Goal: Task Accomplishment & Management: Manage account settings

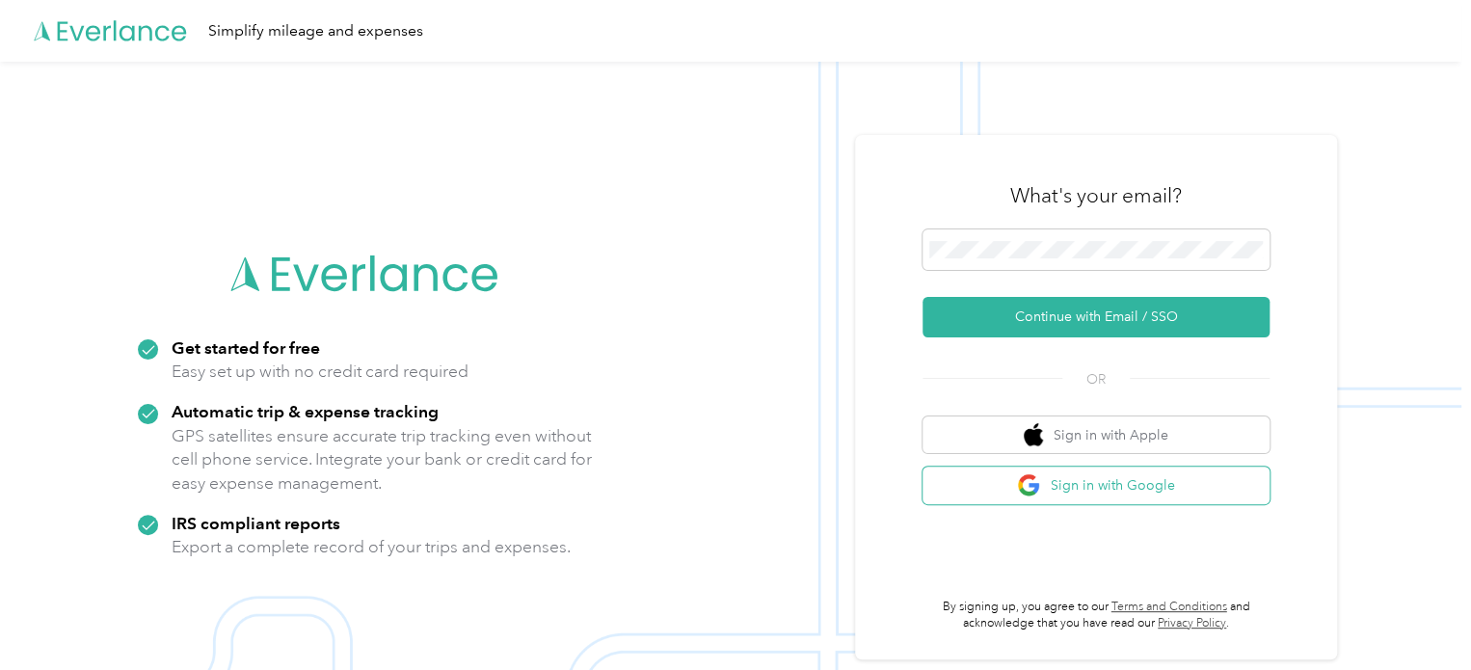
click at [1134, 492] on button "Sign in with Google" at bounding box center [1096, 486] width 347 height 38
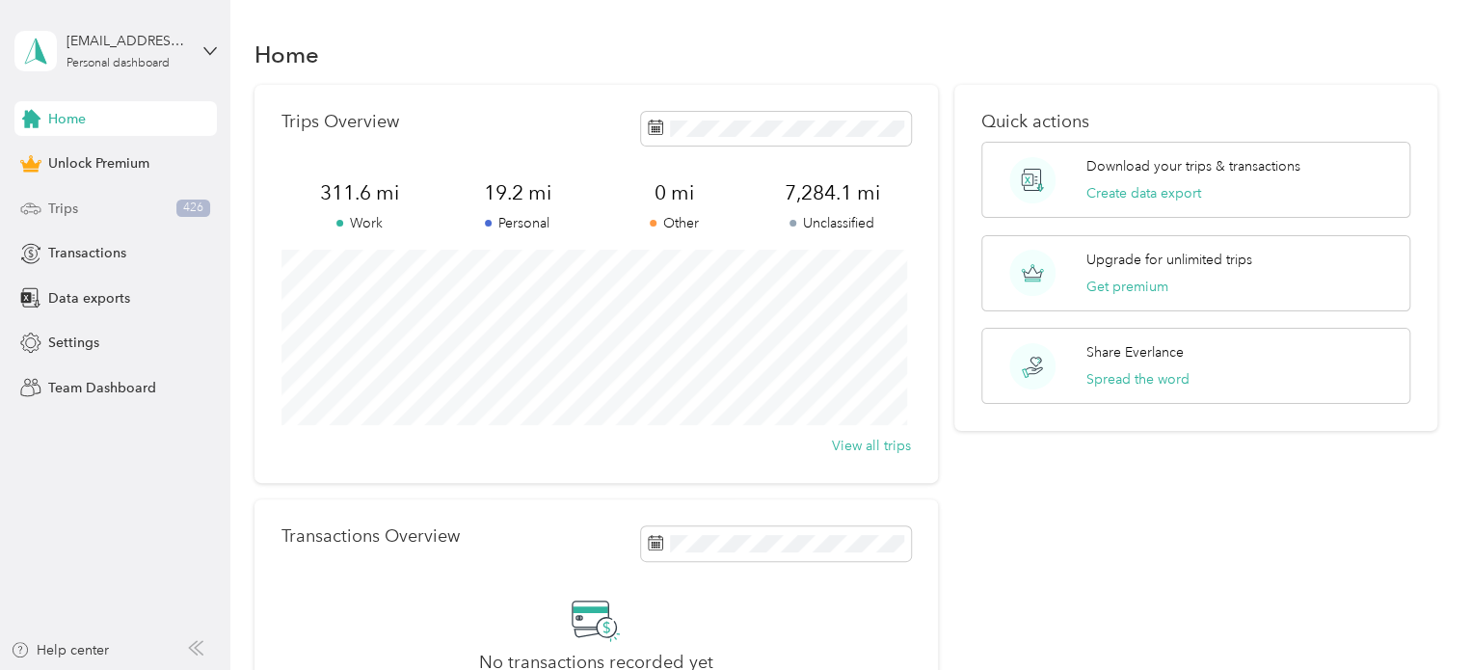
click at [73, 203] on span "Trips" at bounding box center [63, 209] width 30 height 20
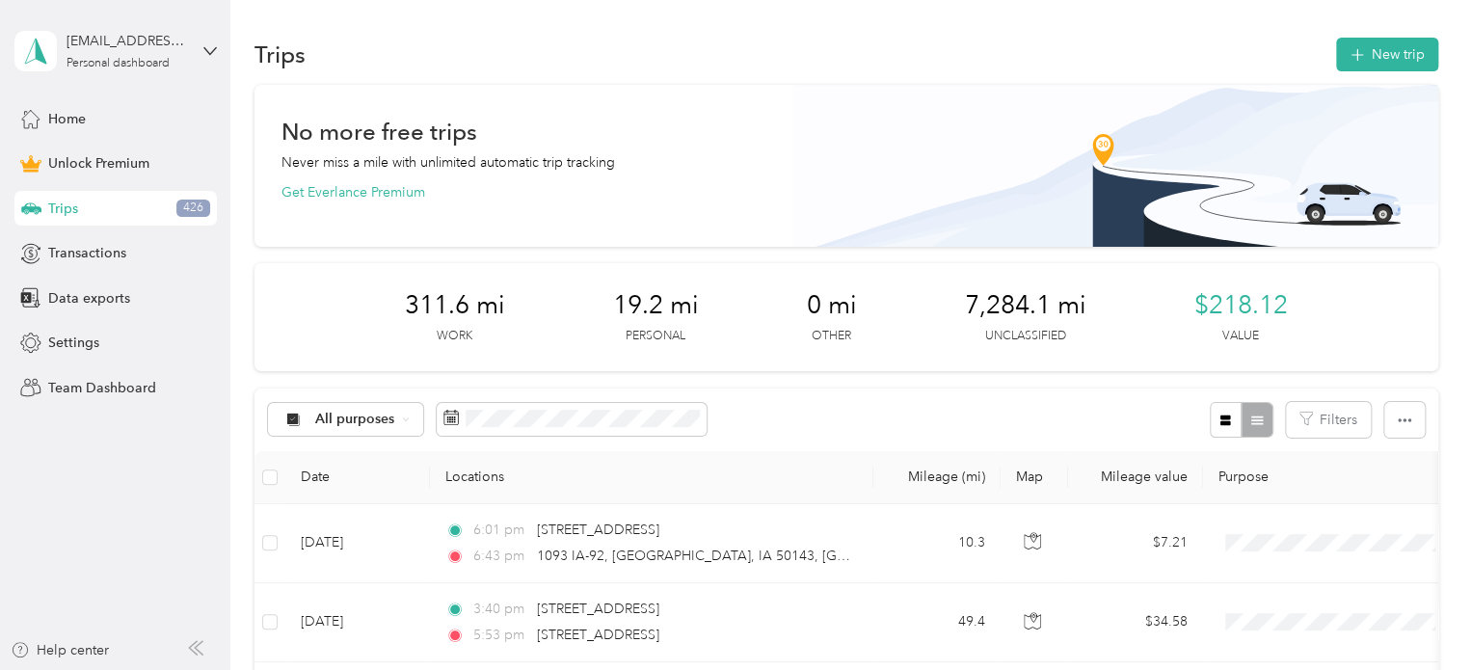
click at [204, 41] on div "[EMAIL_ADDRESS][DOMAIN_NAME] Personal dashboard" at bounding box center [115, 50] width 202 height 67
click at [78, 157] on div "Log out" at bounding box center [68, 153] width 74 height 20
